Goal: Task Accomplishment & Management: Manage account settings

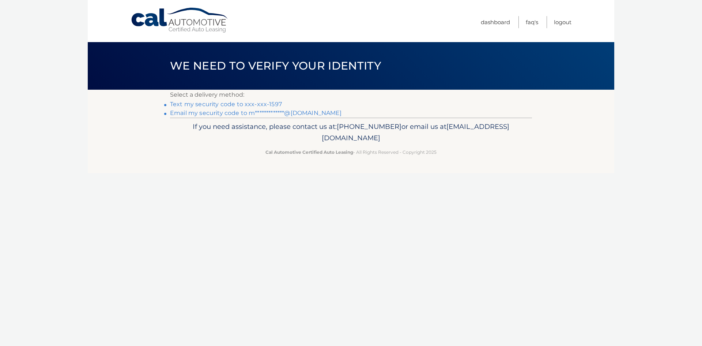
click at [249, 105] on link "Text my security code to xxx-xxx-1597" at bounding box center [226, 104] width 112 height 7
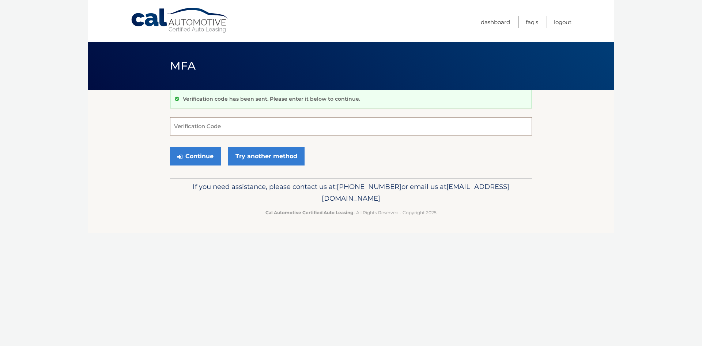
click at [236, 127] on input "Verification Code" at bounding box center [351, 126] width 362 height 18
type input "263918"
click at [212, 158] on button "Continue" at bounding box center [195, 156] width 51 height 18
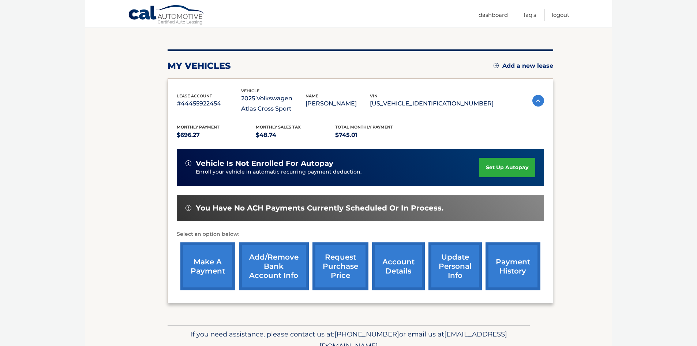
scroll to position [108, 0]
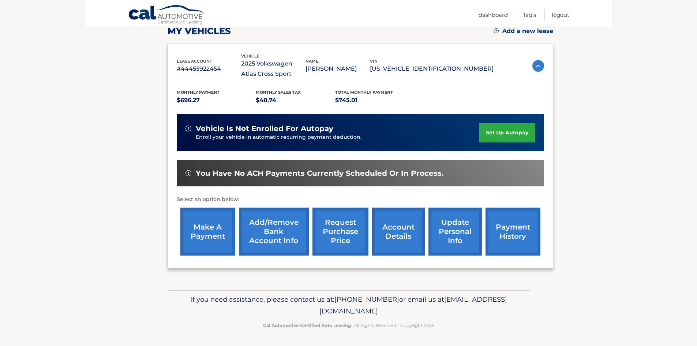
click at [212, 225] on link "make a payment" at bounding box center [207, 231] width 55 height 48
click at [403, 238] on link "account details" at bounding box center [398, 231] width 53 height 48
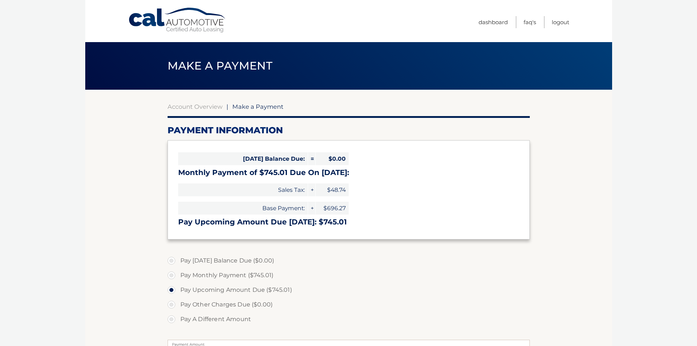
select select "MjY1ZWUzYmUtYzIzMi00YmZiLWJiM2MtMzU0Y2QwYWNkMGZj"
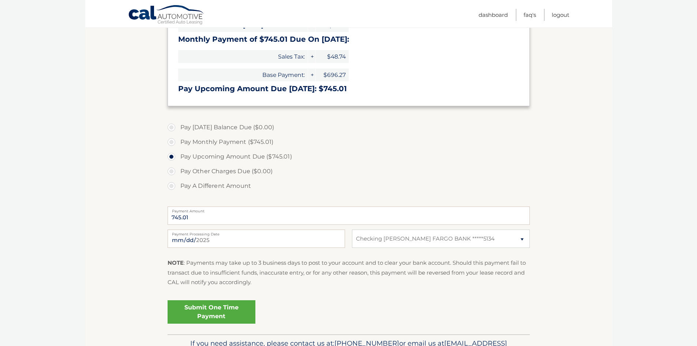
scroll to position [146, 0]
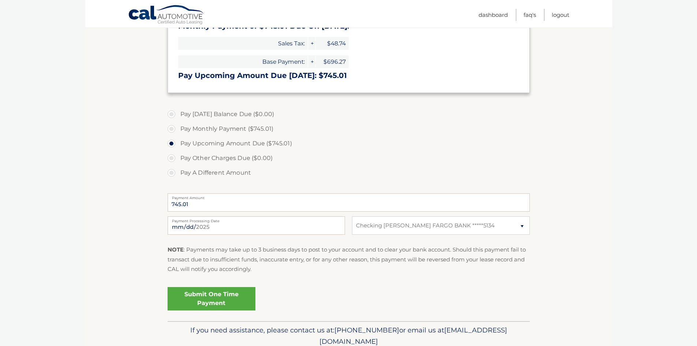
click at [219, 300] on link "Submit One Time Payment" at bounding box center [211, 298] width 88 height 23
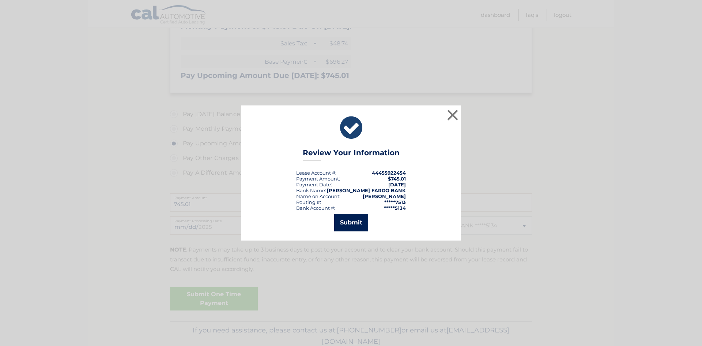
click at [358, 224] on button "Submit" at bounding box center [351, 223] width 34 height 18
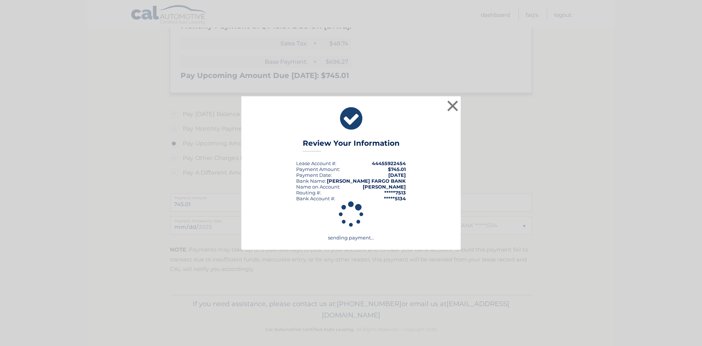
click at [162, 53] on div "× Review Your Information Lease Account #: 44455922454 Payment Amount: $745.01 …" at bounding box center [351, 173] width 702 height 346
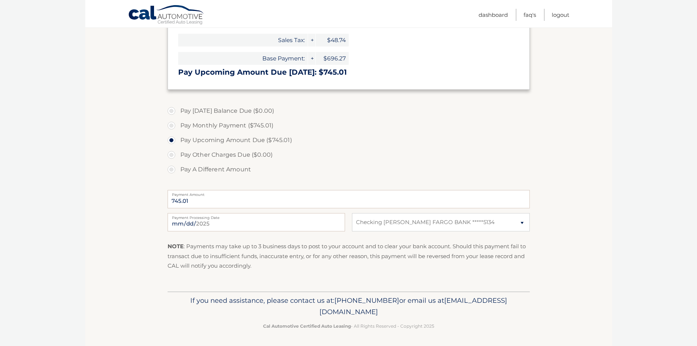
scroll to position [151, 0]
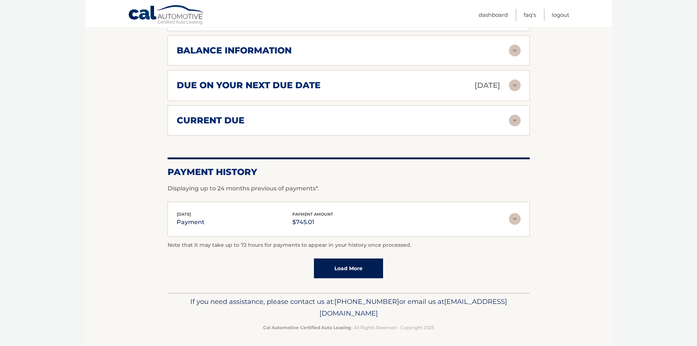
scroll to position [475, 0]
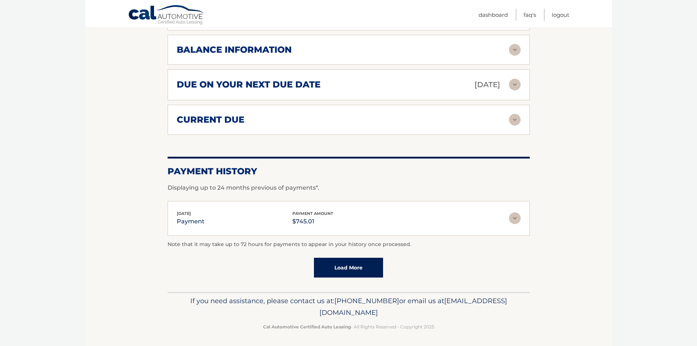
click at [515, 218] on img at bounding box center [515, 218] width 12 height 12
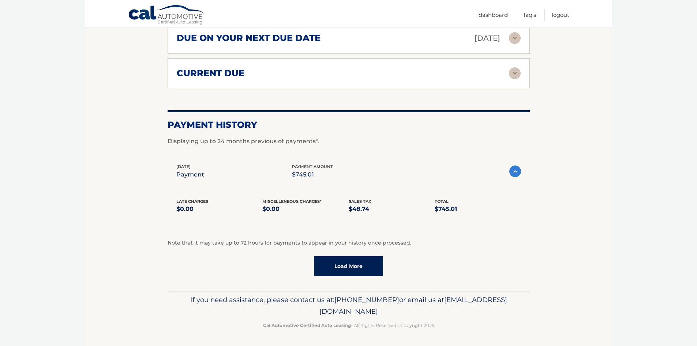
scroll to position [522, 0]
click at [354, 268] on link "Load More" at bounding box center [348, 266] width 69 height 20
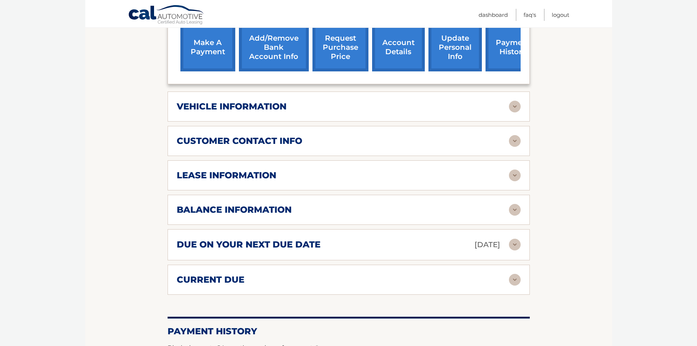
scroll to position [303, 0]
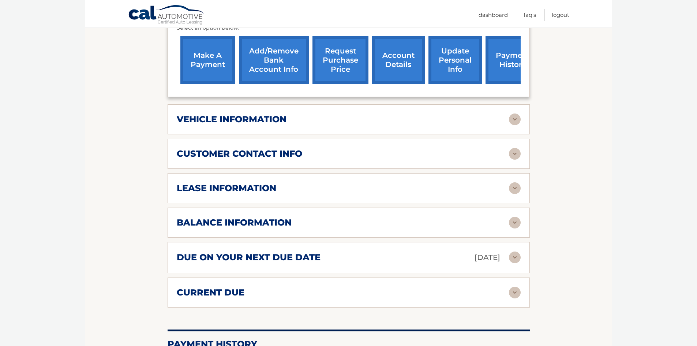
click at [500, 63] on link "payment history" at bounding box center [512, 60] width 55 height 48
